Goal: Task Accomplishment & Management: Use online tool/utility

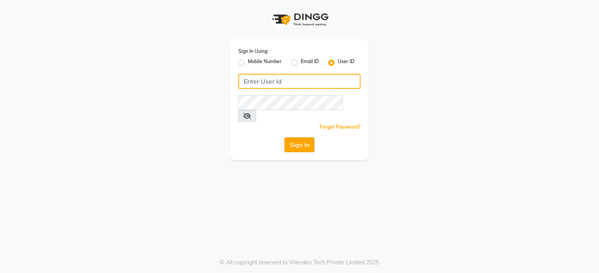
type input "klipsnkurls"
click at [297, 138] on button "Sign In" at bounding box center [299, 144] width 30 height 15
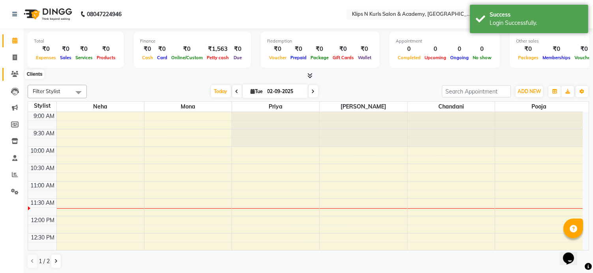
click at [15, 74] on icon at bounding box center [14, 74] width 7 height 6
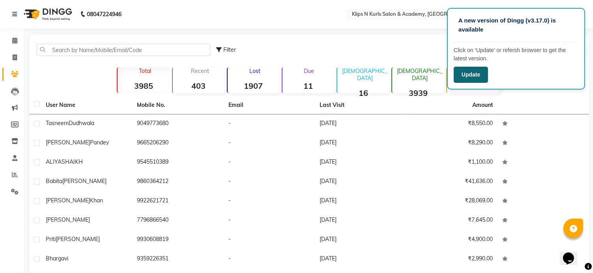
click at [485, 79] on button "Update" at bounding box center [471, 75] width 34 height 16
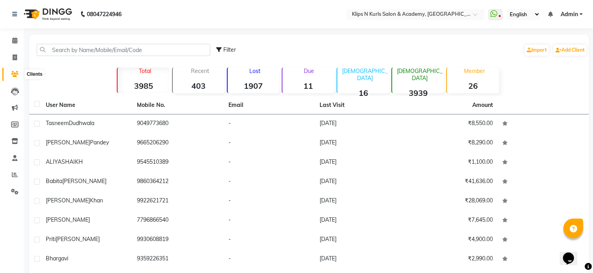
click at [9, 72] on span at bounding box center [15, 74] width 14 height 9
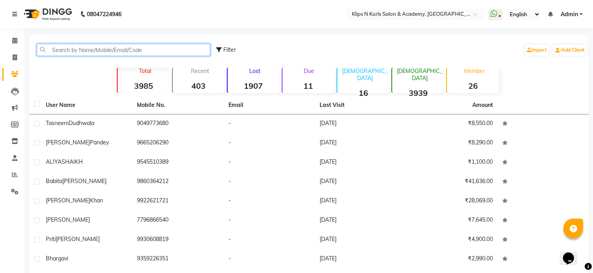
click at [58, 50] on input "text" at bounding box center [124, 50] width 174 height 12
type input "n"
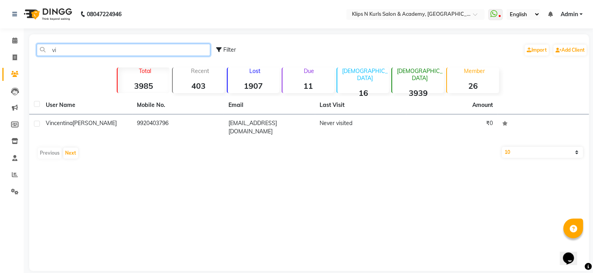
type input "v"
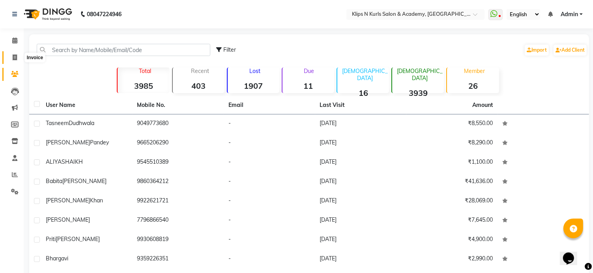
click at [13, 56] on icon at bounding box center [15, 57] width 4 height 6
select select "124"
select select "service"
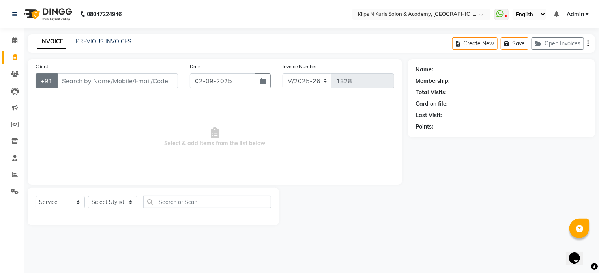
select select "3852"
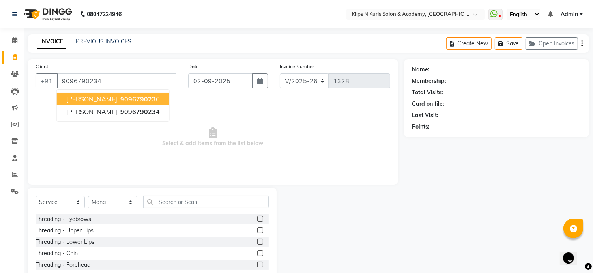
type input "9096790234"
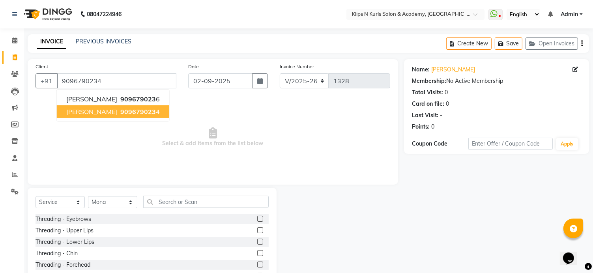
click at [112, 115] on span "[PERSON_NAME]" at bounding box center [91, 112] width 51 height 8
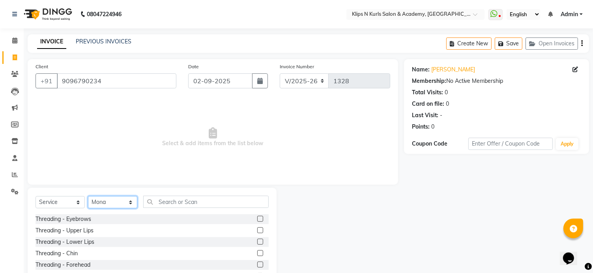
click at [103, 202] on select "Select Stylist Chandani Front Desk [PERSON_NAME] [PERSON_NAME] Neha Pooja [PERS…" at bounding box center [112, 202] width 49 height 12
select select "86065"
click at [88, 196] on select "Select Stylist Chandani Front Desk [PERSON_NAME] [PERSON_NAME] Neha Pooja [PERS…" at bounding box center [112, 202] width 49 height 12
click at [200, 205] on input "text" at bounding box center [205, 202] width 125 height 12
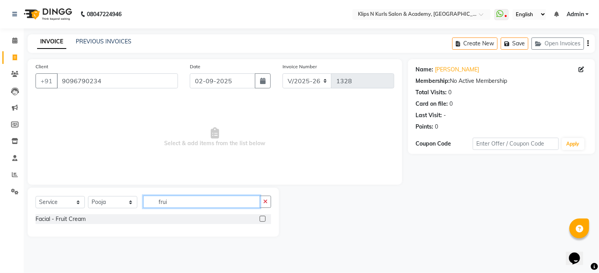
type input "frui"
click at [265, 219] on label at bounding box center [263, 219] width 6 height 6
click at [265, 219] on input "checkbox" at bounding box center [262, 219] width 5 height 5
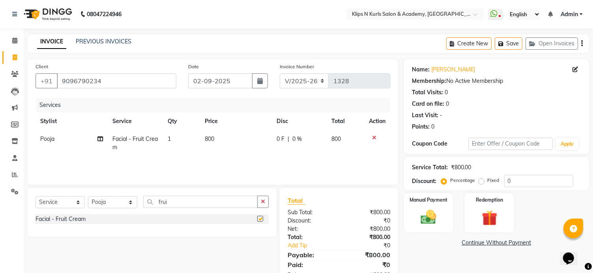
checkbox input "false"
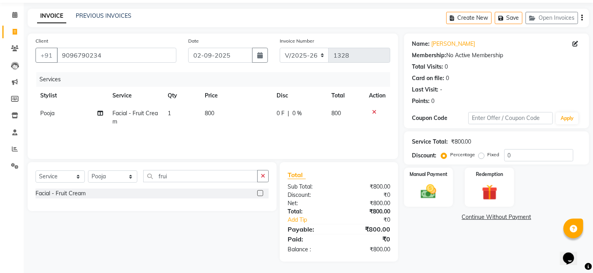
scroll to position [26, 0]
